Goal: Task Accomplishment & Management: Manage account settings

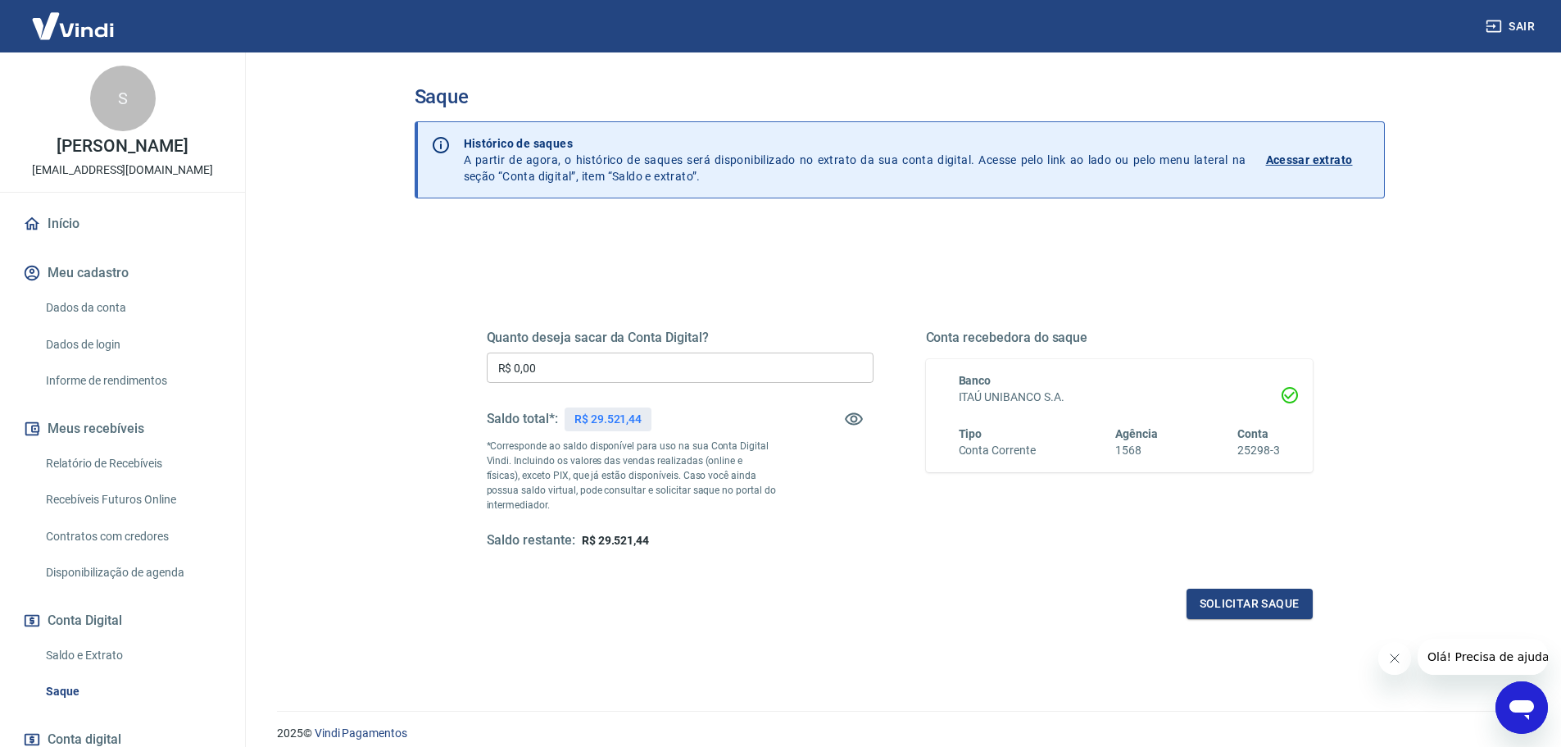
click at [661, 362] on input "R$ 0,00" at bounding box center [680, 367] width 387 height 30
type input "R$ 29.520,00"
click at [1391, 661] on icon "Fechar mensagem da empresa" at bounding box center [1394, 658] width 8 height 8
click at [1237, 600] on button "Solicitar saque" at bounding box center [1250, 603] width 126 height 30
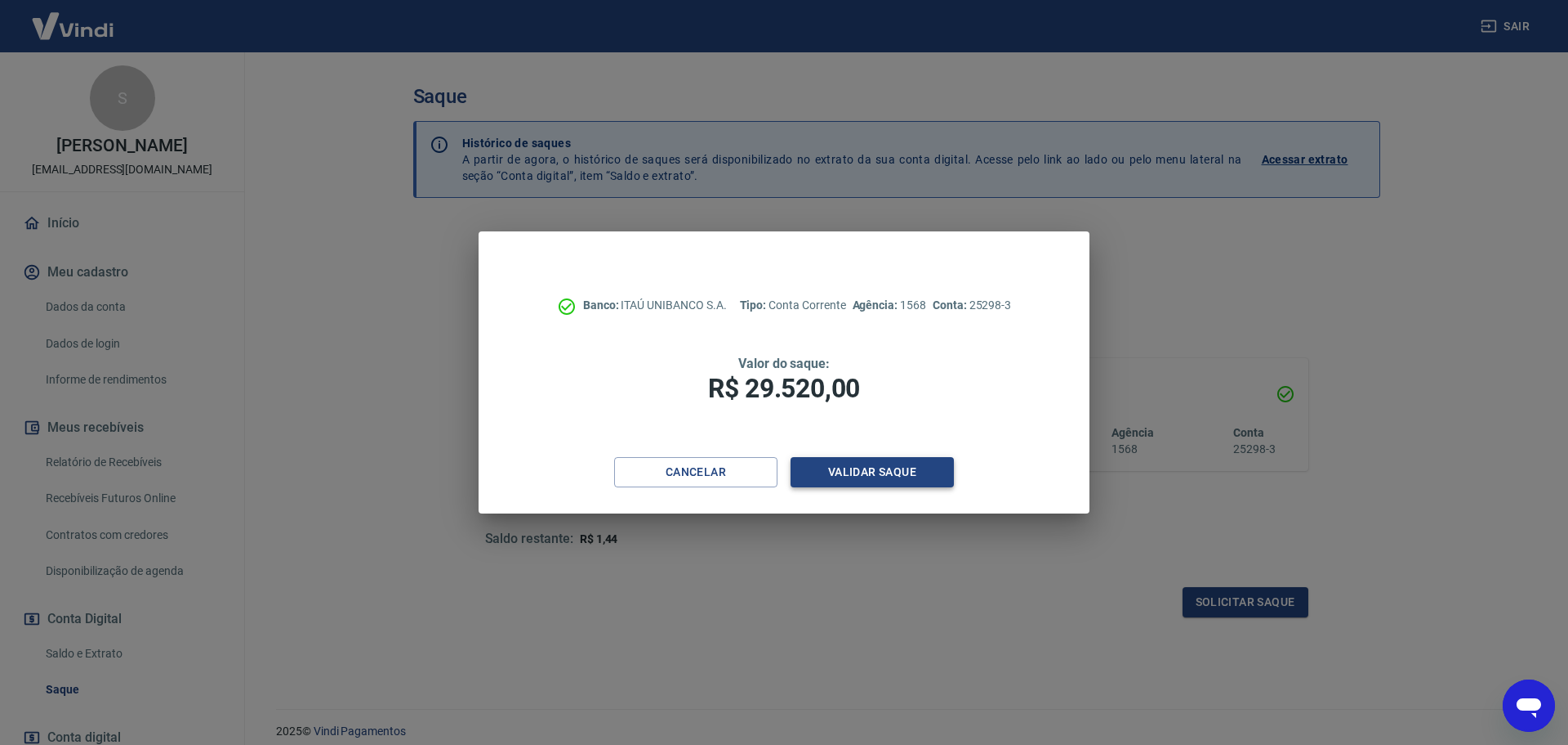
click at [890, 465] on button "Validar saque" at bounding box center [872, 472] width 163 height 30
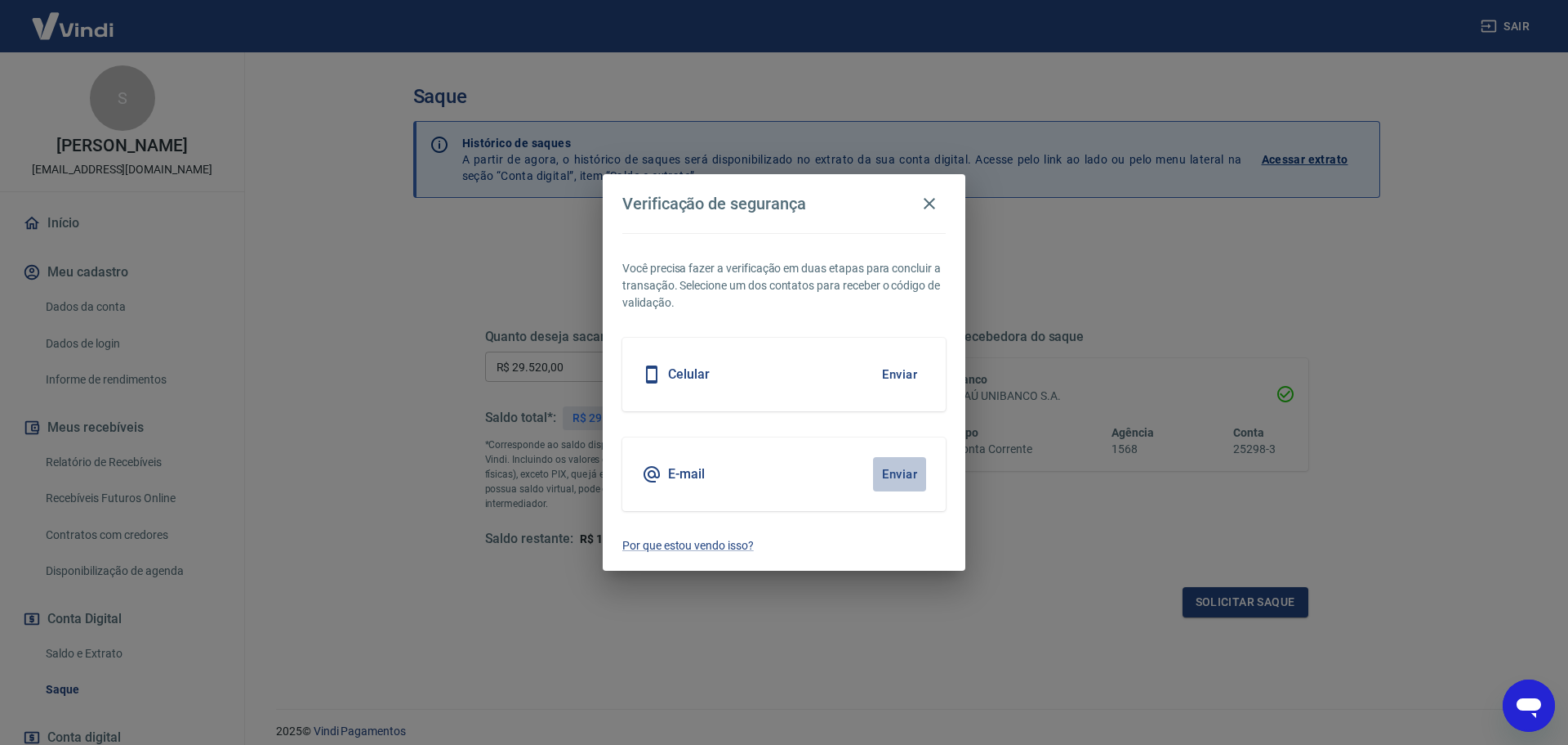
click at [901, 469] on button "Enviar" at bounding box center [899, 474] width 53 height 34
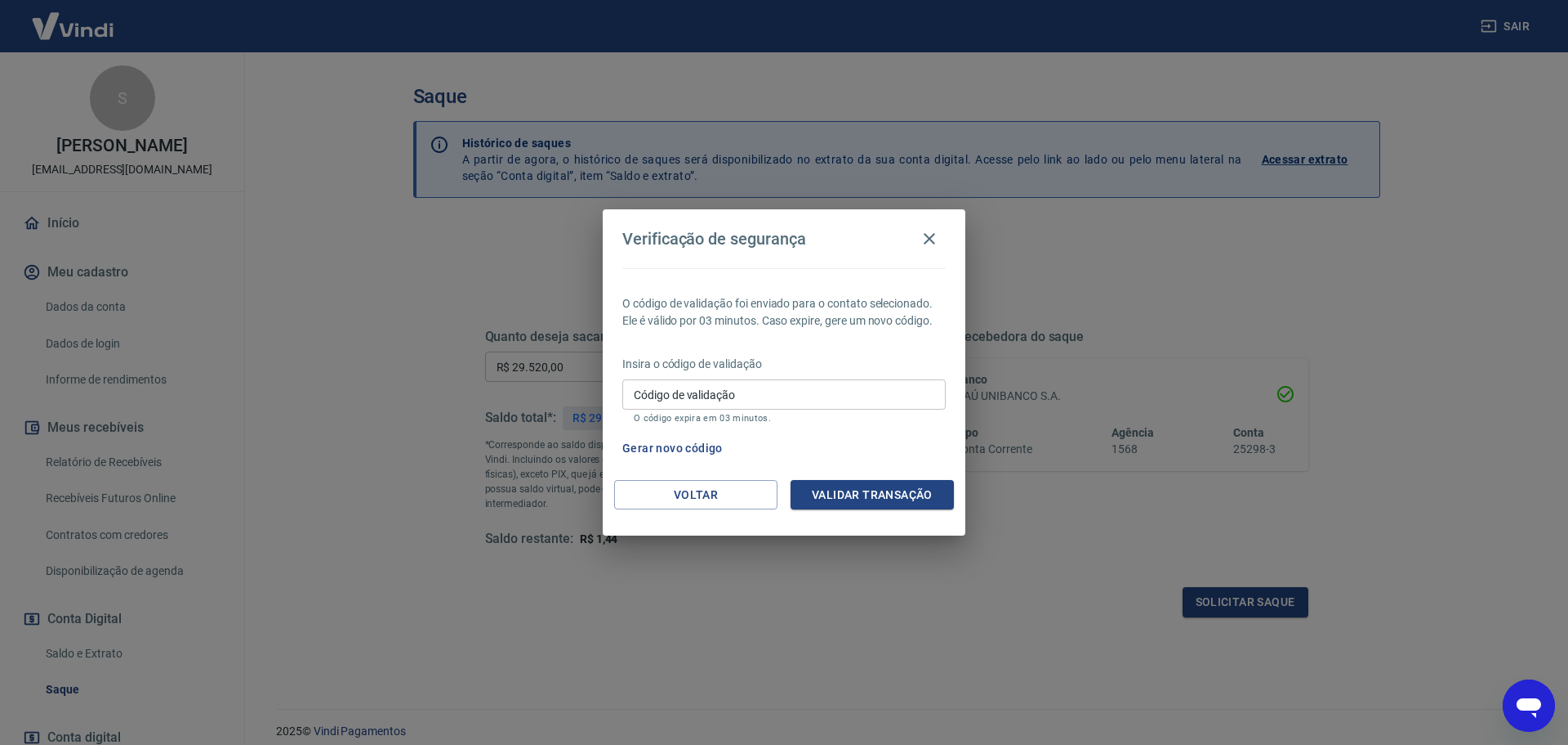
click at [770, 389] on input "Código de validação" at bounding box center [784, 394] width 324 height 30
click at [743, 395] on input "Código de validação" at bounding box center [784, 394] width 324 height 30
type input "831725"
click at [872, 492] on button "Validar transação" at bounding box center [872, 495] width 163 height 30
